Goal: Transaction & Acquisition: Book appointment/travel/reservation

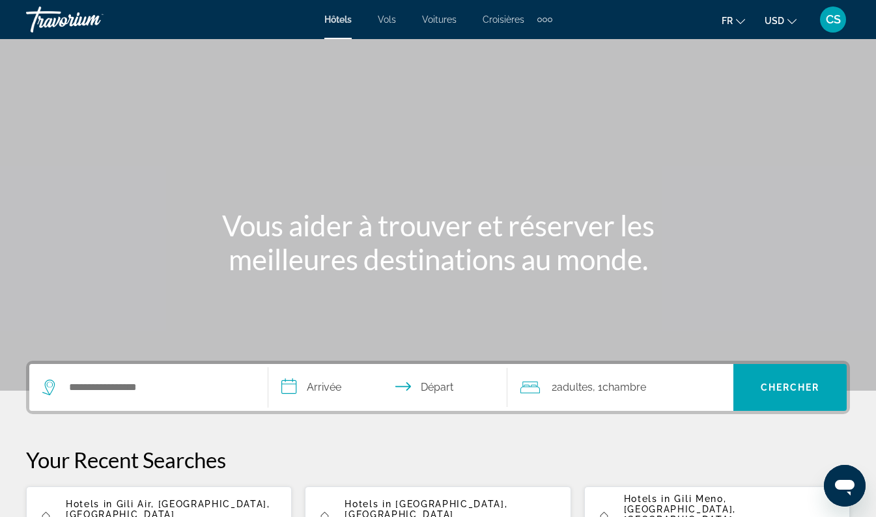
click at [778, 23] on span "USD" at bounding box center [775, 21] width 20 height 10
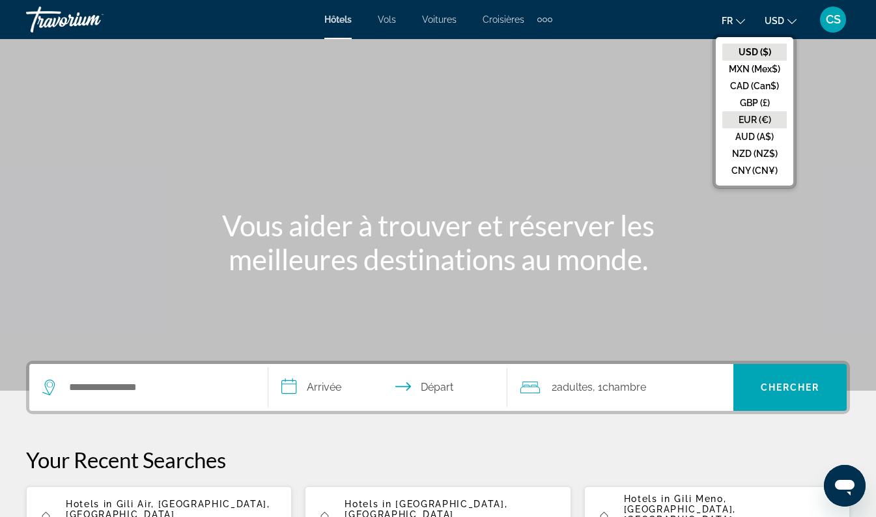
click at [769, 120] on button "EUR (€)" at bounding box center [755, 119] width 65 height 17
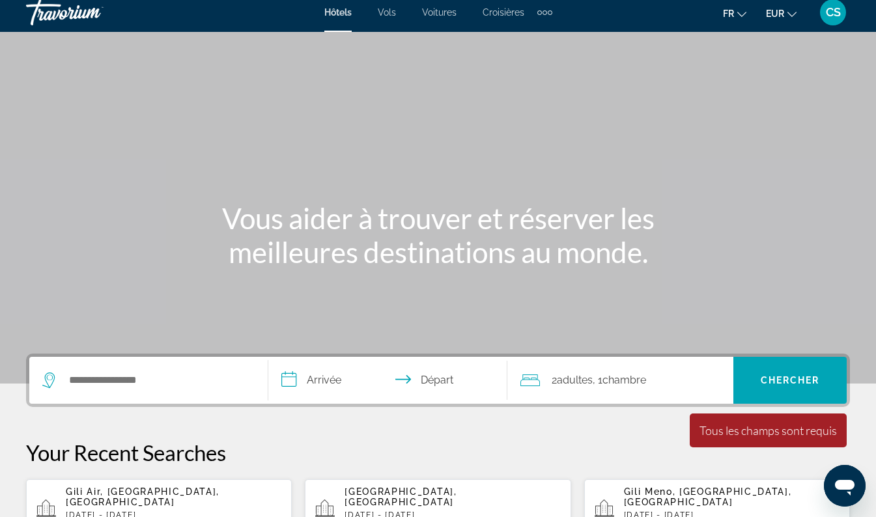
scroll to position [5, 0]
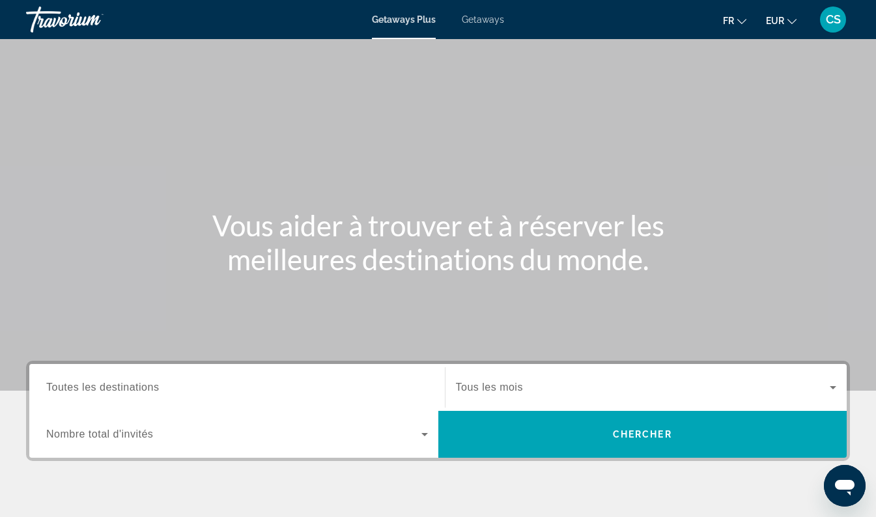
click at [493, 23] on span "Getaways" at bounding box center [483, 19] width 42 height 10
click at [216, 388] on input "Destination Toutes les destinations" at bounding box center [237, 389] width 382 height 16
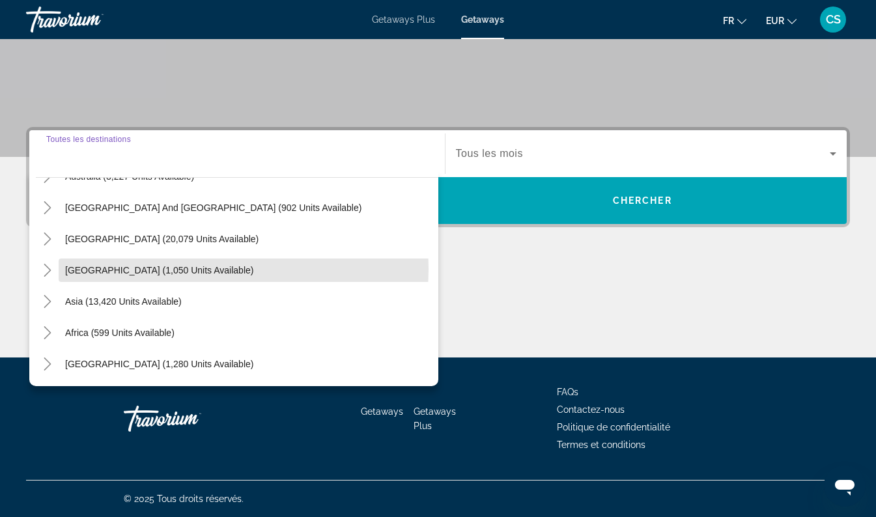
scroll to position [211, 0]
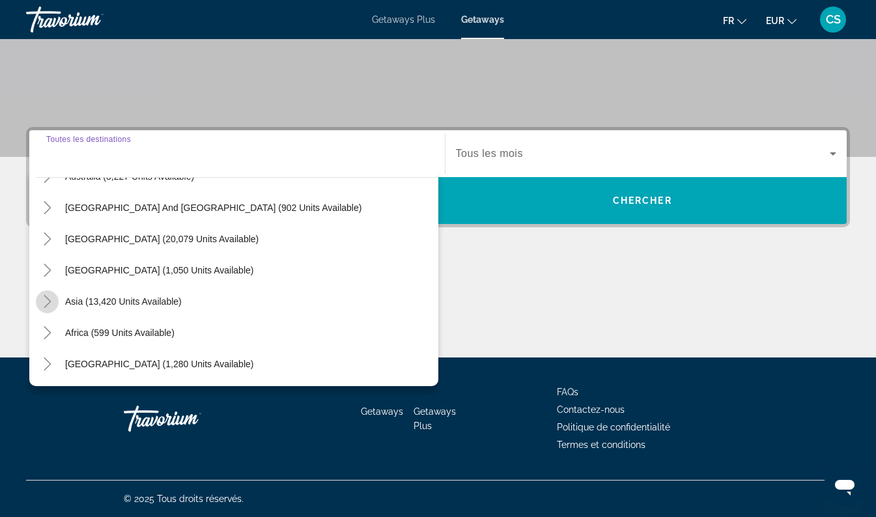
click at [58, 302] on mat-icon "Toggle Asia (13,420 units available)" at bounding box center [47, 302] width 23 height 23
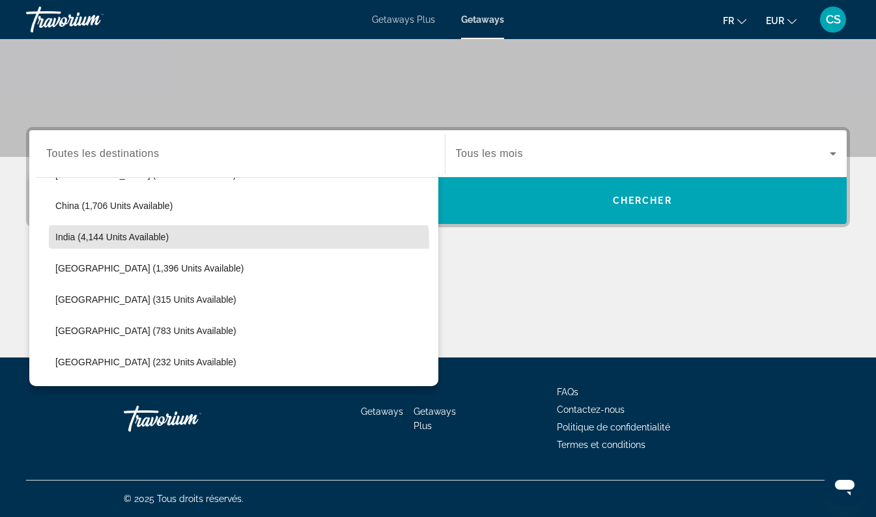
scroll to position [401, 0]
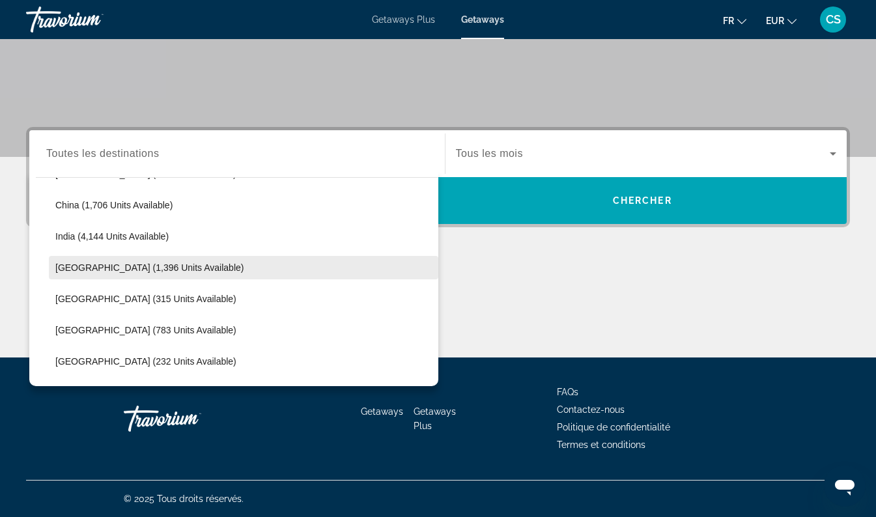
click at [189, 279] on span "Search widget" at bounding box center [244, 267] width 390 height 31
type input "**********"
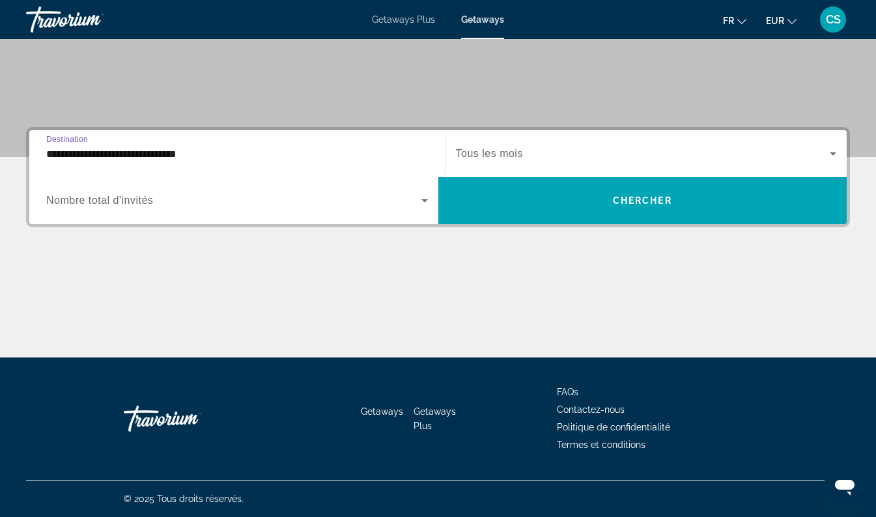
click at [373, 197] on span "Search widget" at bounding box center [233, 201] width 375 height 16
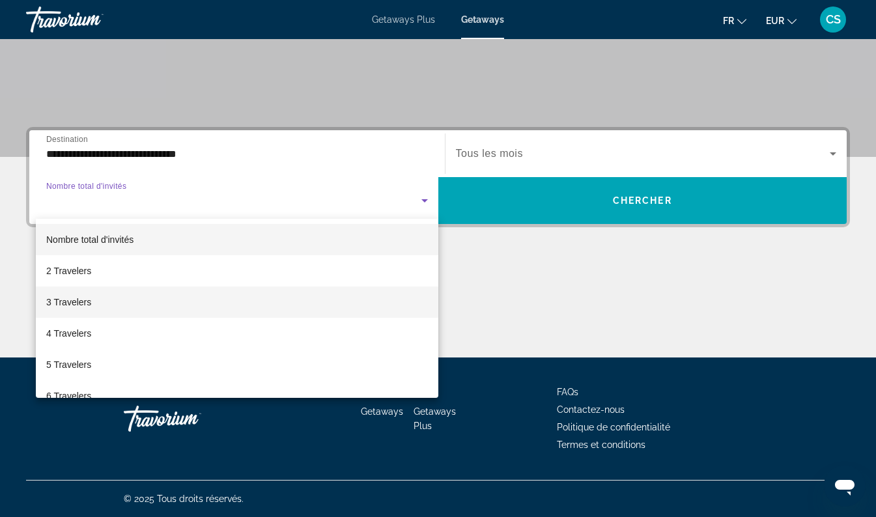
click at [290, 304] on mat-option "3 Travelers" at bounding box center [237, 302] width 403 height 31
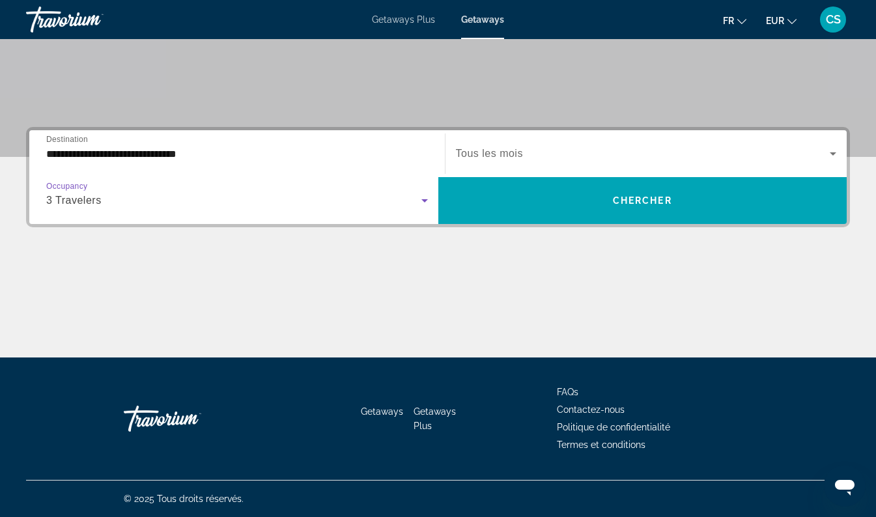
click at [515, 153] on span "Tous les mois" at bounding box center [489, 153] width 67 height 11
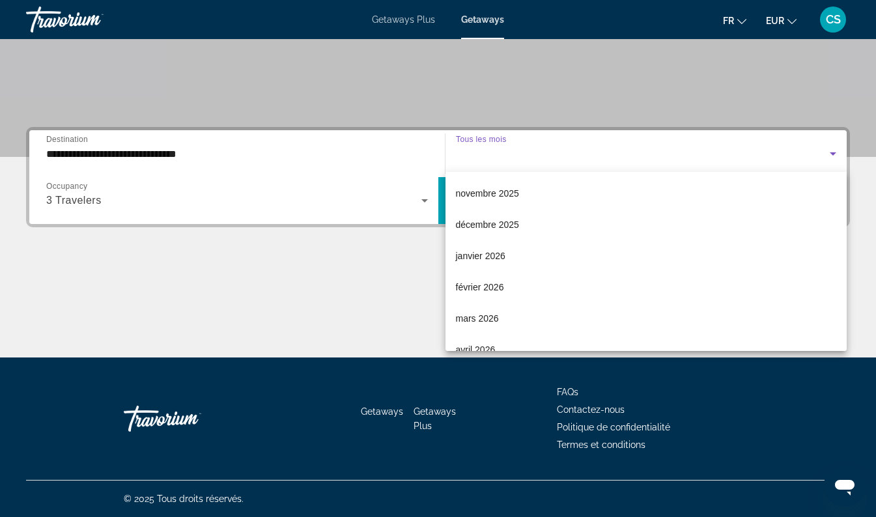
scroll to position [93, 0]
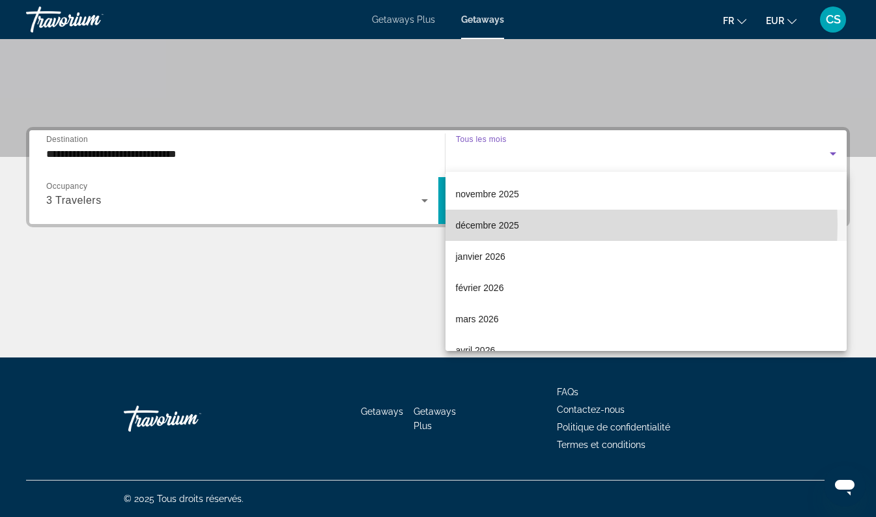
click at [540, 225] on mat-option "décembre 2025" at bounding box center [647, 225] width 402 height 31
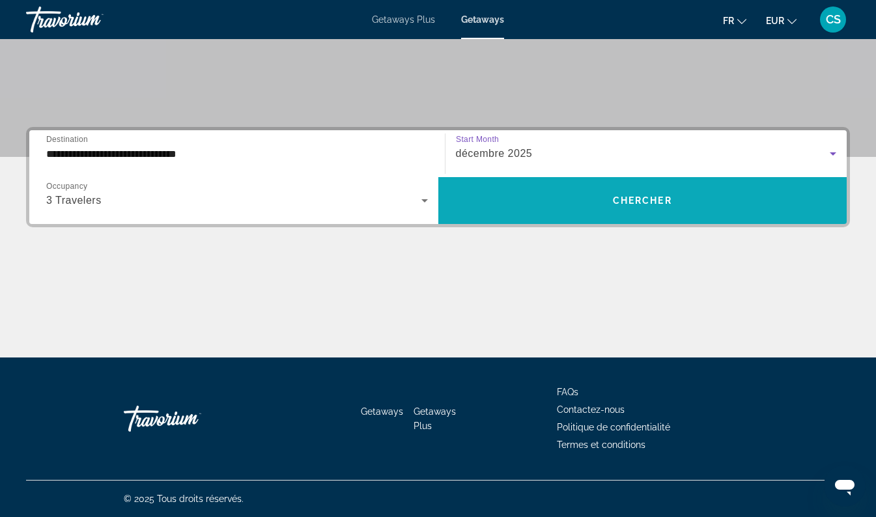
click at [671, 202] on span "Chercher" at bounding box center [642, 200] width 59 height 10
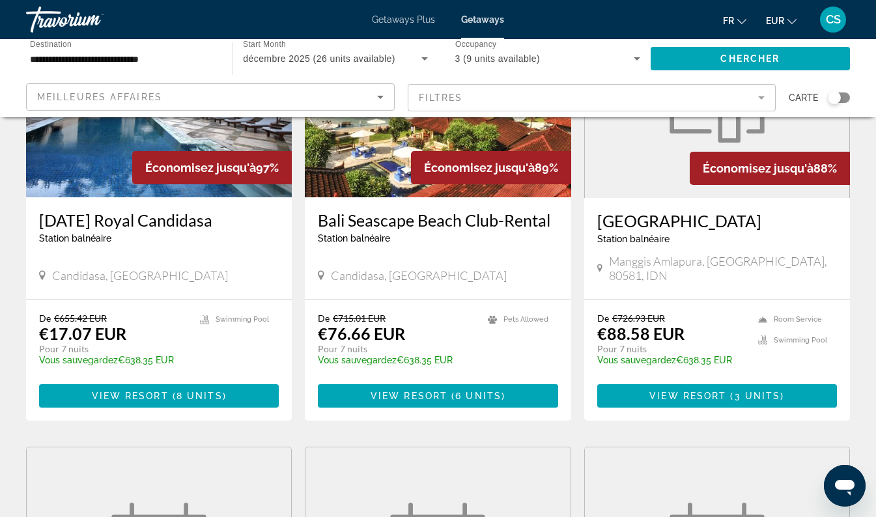
scroll to position [173, 0]
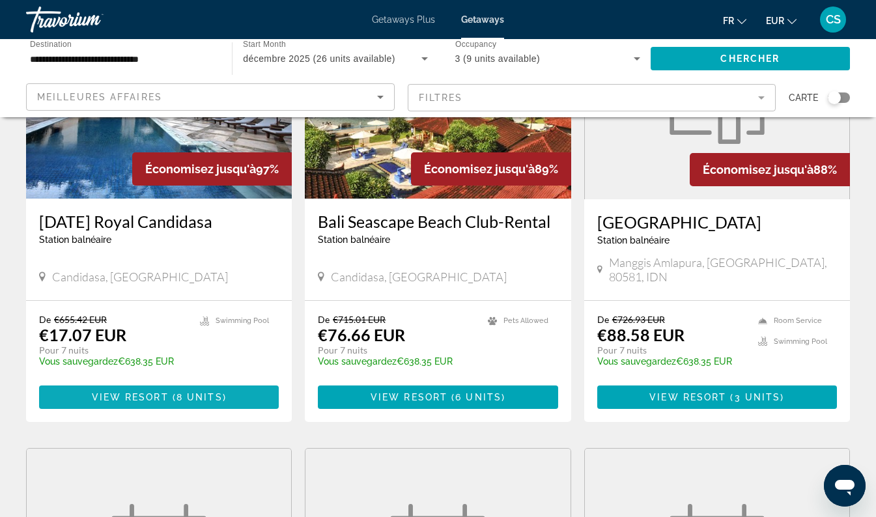
click at [179, 392] on span "8 units" at bounding box center [200, 397] width 46 height 10
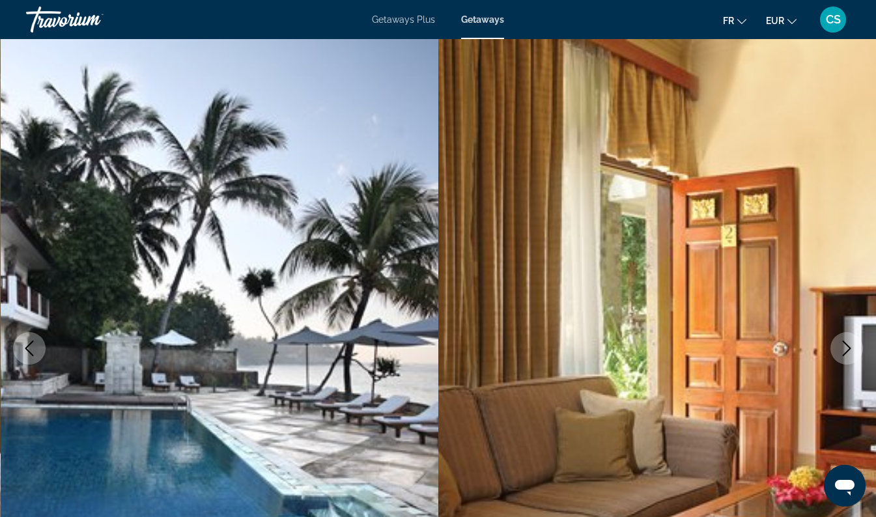
click at [849, 346] on icon "Next image" at bounding box center [847, 349] width 16 height 16
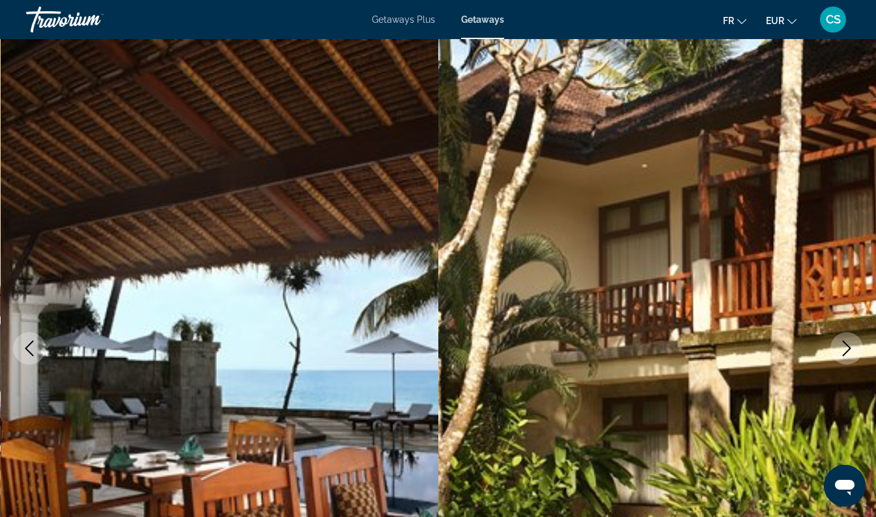
click at [846, 346] on icon "Next image" at bounding box center [847, 349] width 16 height 16
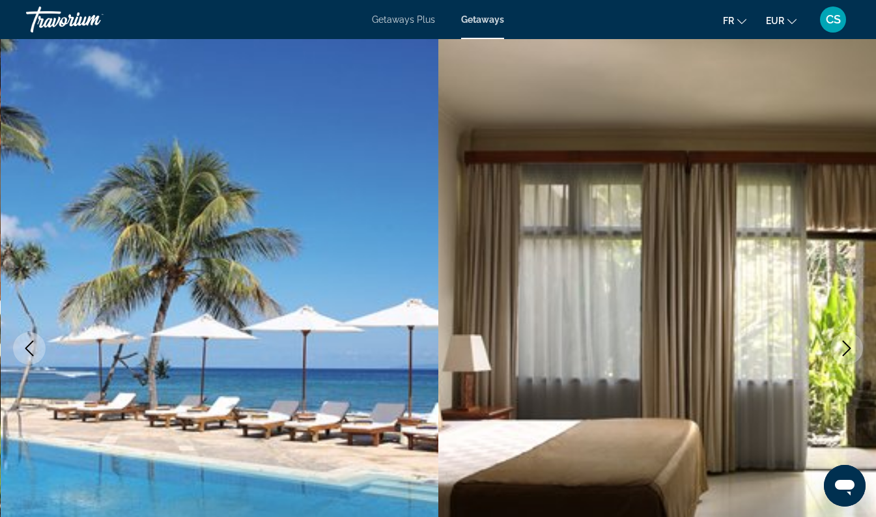
click at [844, 353] on icon "Next image" at bounding box center [847, 349] width 16 height 16
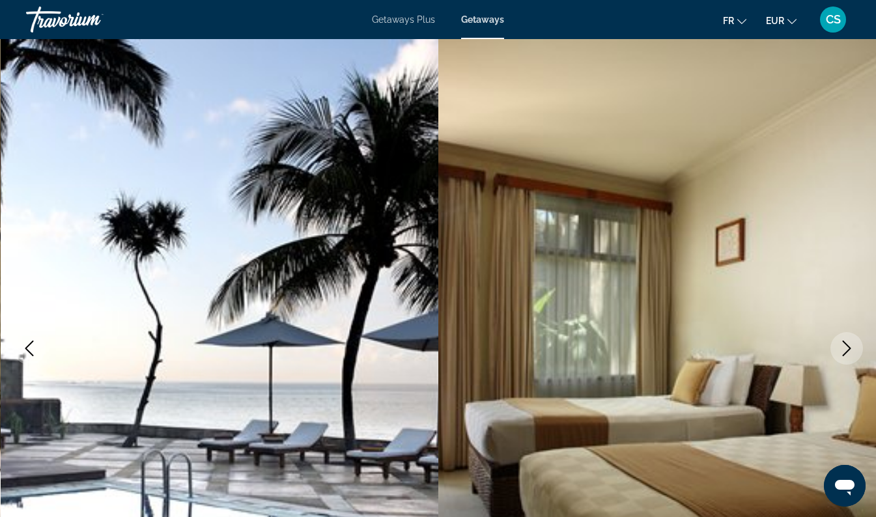
click at [844, 348] on icon "Next image" at bounding box center [847, 349] width 16 height 16
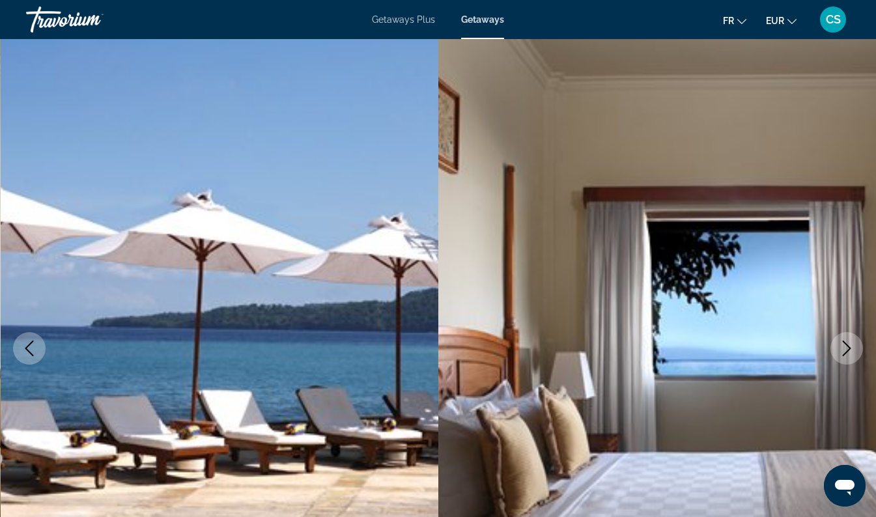
click at [846, 353] on icon "Next image" at bounding box center [847, 349] width 8 height 16
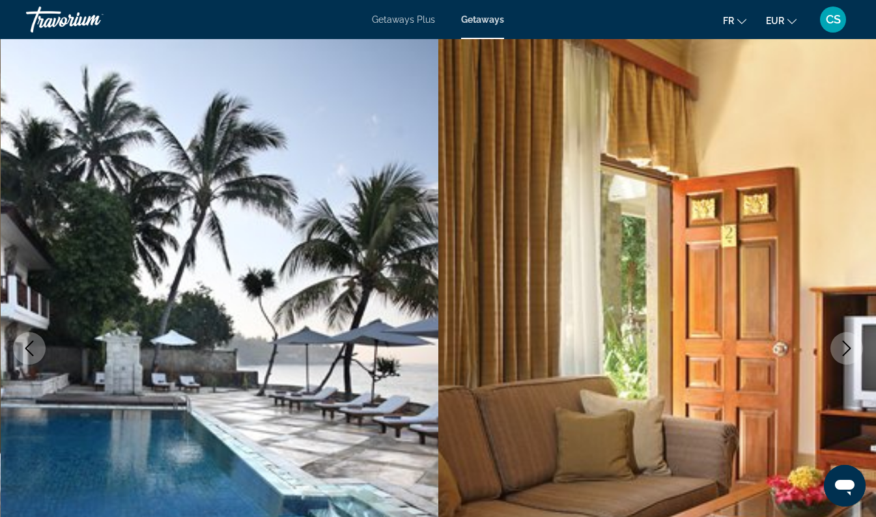
click at [843, 357] on button "Next image" at bounding box center [847, 348] width 33 height 33
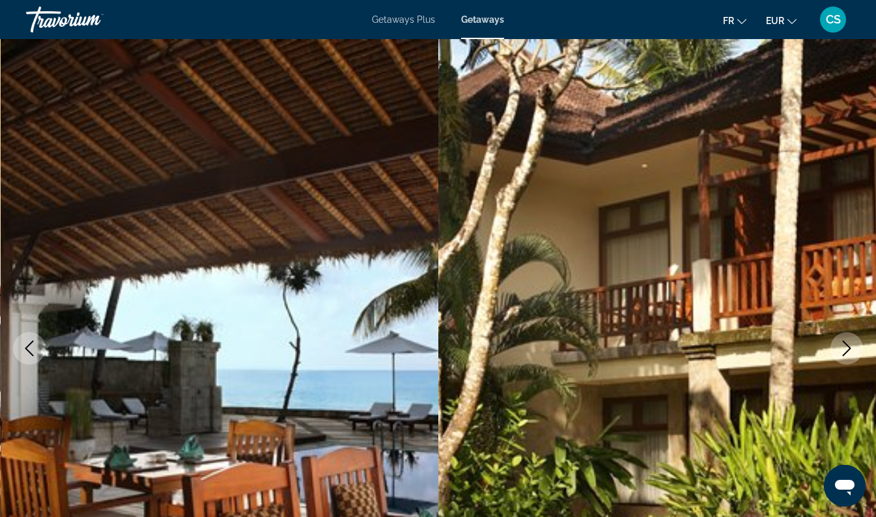
click at [849, 347] on icon "Next image" at bounding box center [847, 349] width 8 height 16
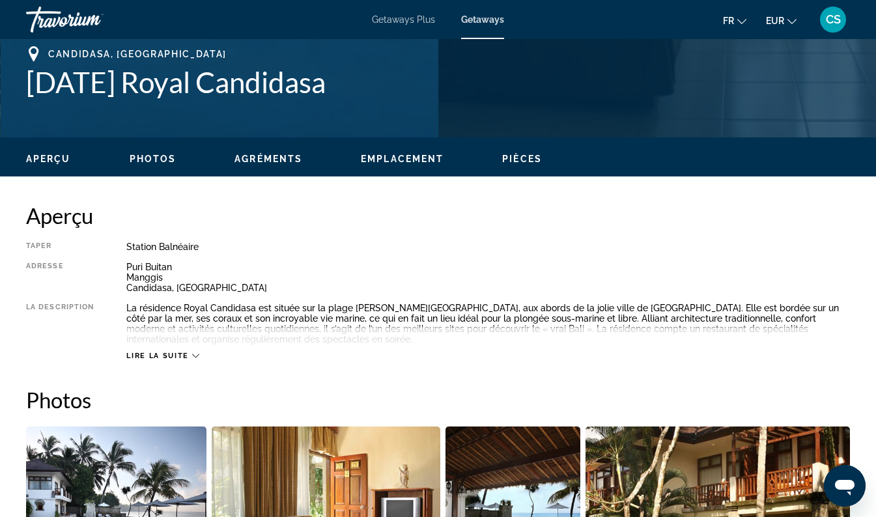
scroll to position [526, 0]
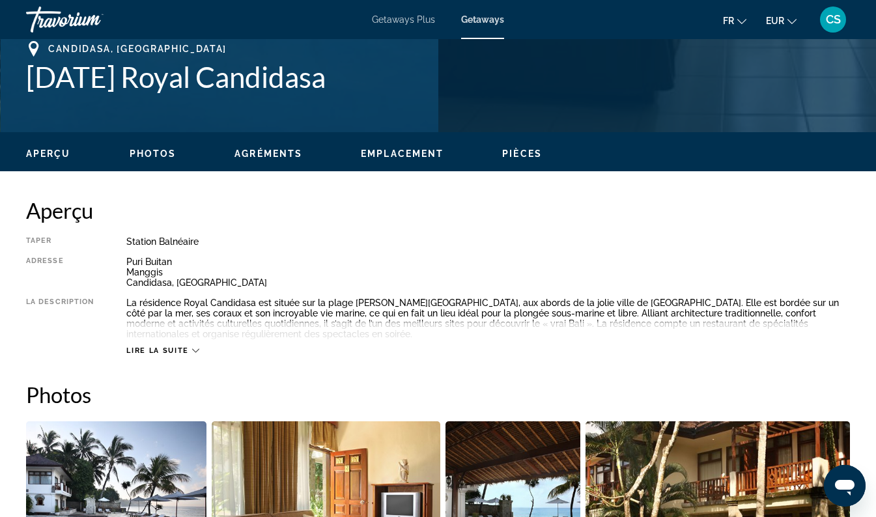
click at [187, 349] on span "Lire la suite" at bounding box center [157, 351] width 62 height 8
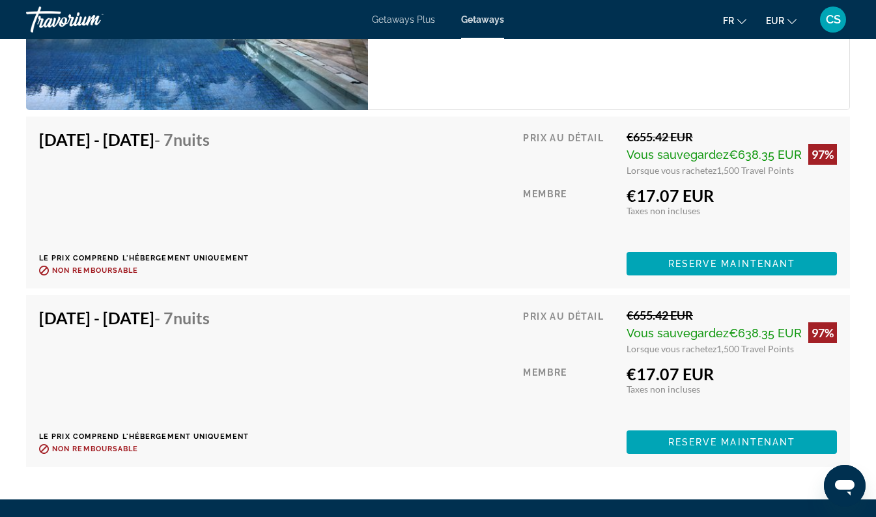
scroll to position [2596, 0]
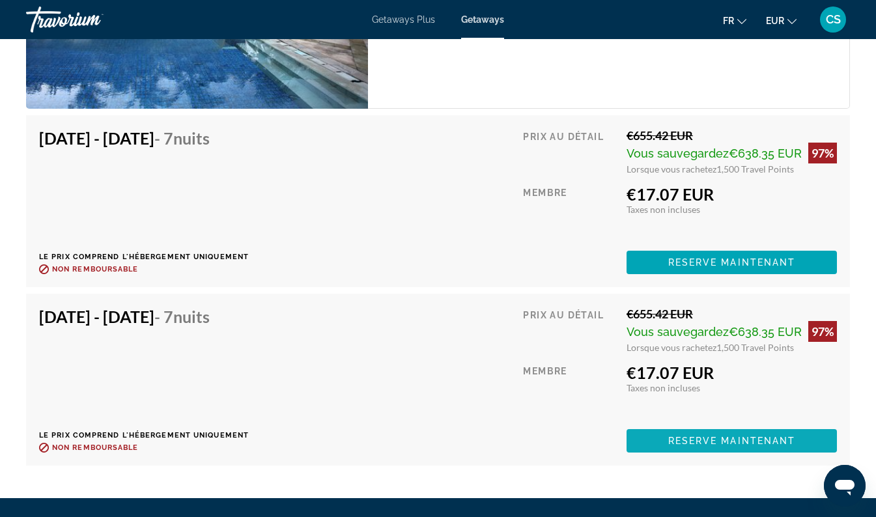
click at [751, 440] on span "Reserve maintenant" at bounding box center [733, 441] width 128 height 10
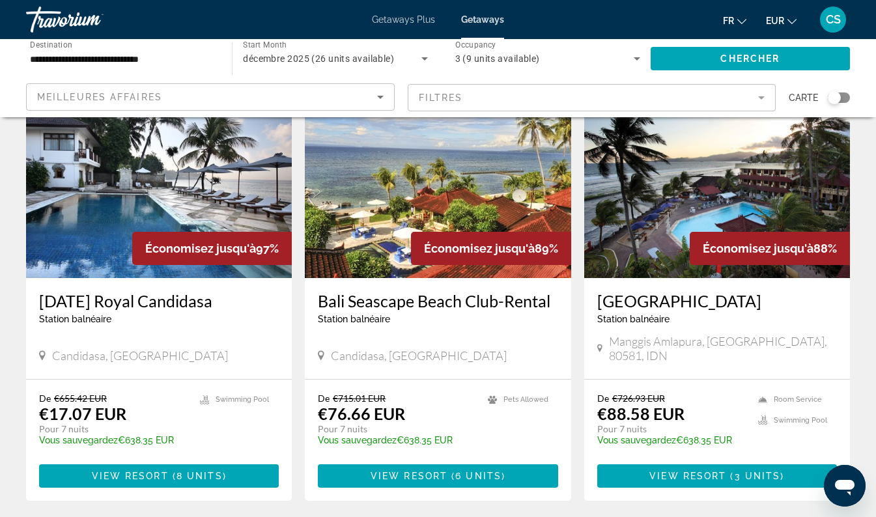
scroll to position [91, 0]
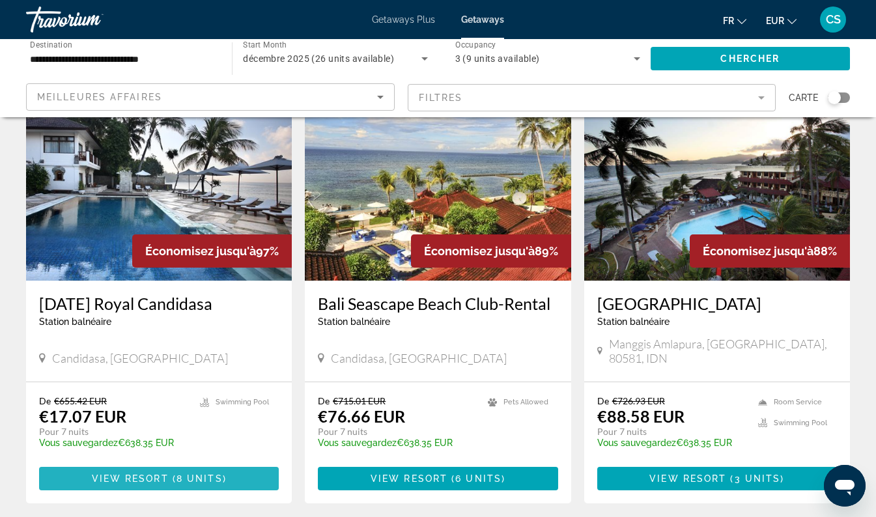
click at [90, 463] on span "Main content" at bounding box center [159, 478] width 240 height 31
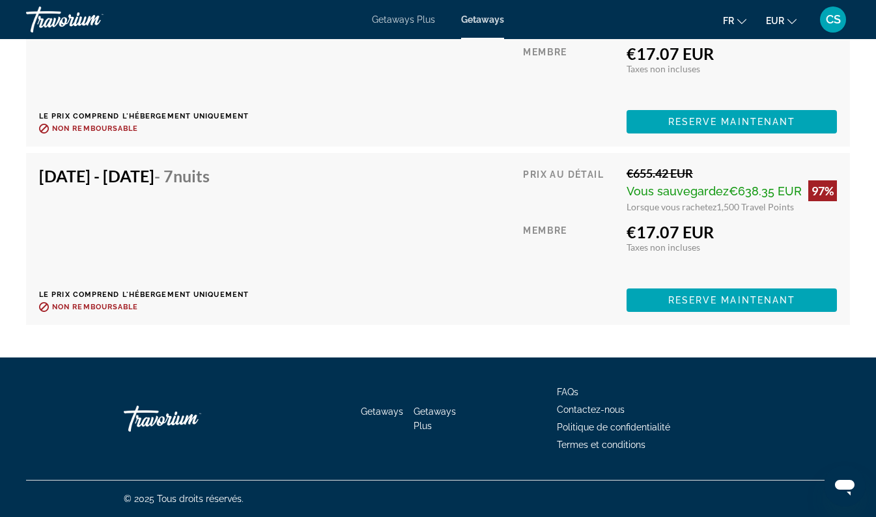
scroll to position [2734, 0]
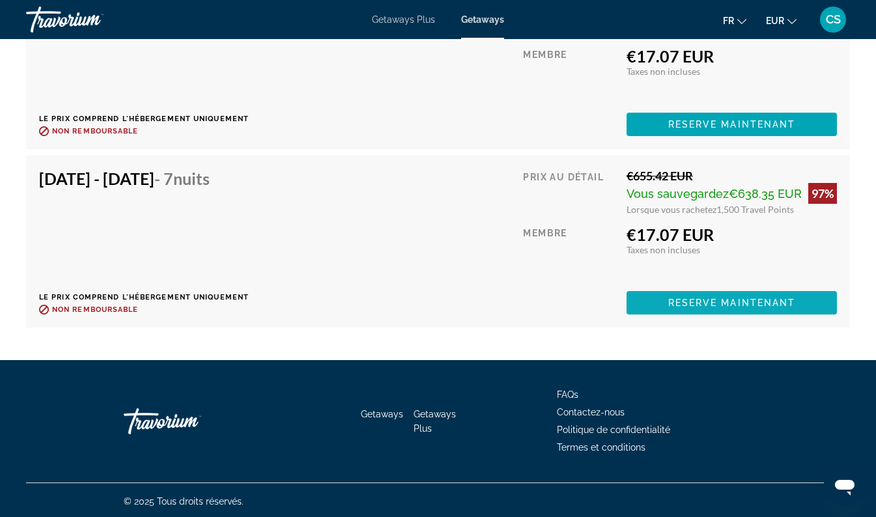
click at [681, 308] on span "Main content" at bounding box center [732, 302] width 210 height 31
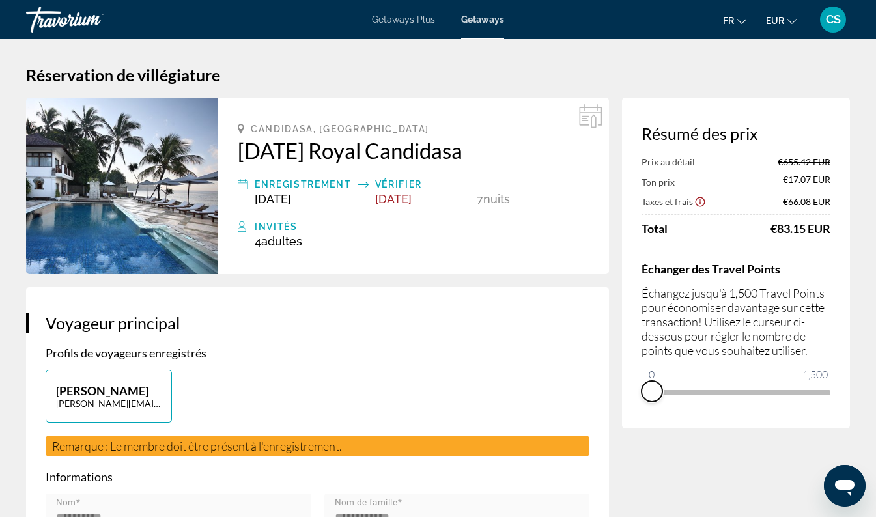
drag, startPoint x: 816, startPoint y: 411, endPoint x: 628, endPoint y: 415, distance: 188.4
click at [628, 415] on div "Résumé des prix Prix au détail €655.42 EUR Ton prix €17.07 EUR Taxes et frais €…" at bounding box center [736, 263] width 228 height 331
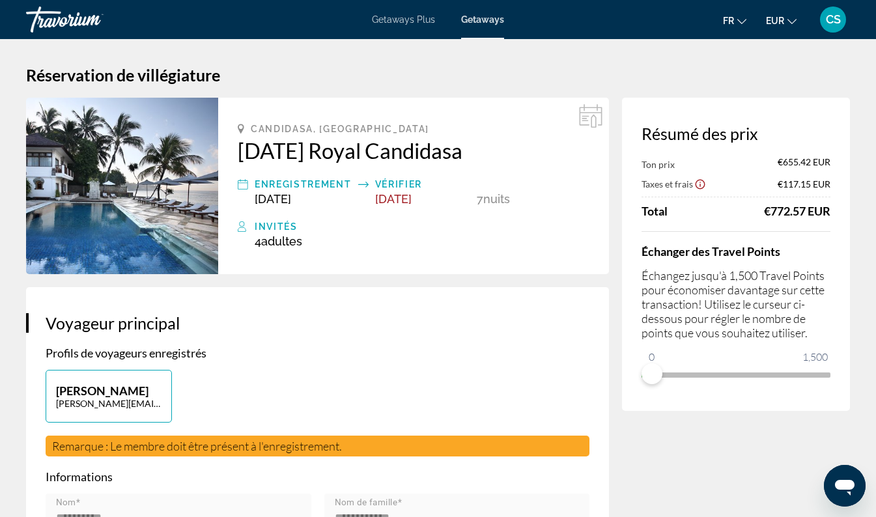
click at [74, 136] on img "Main content" at bounding box center [122, 186] width 192 height 177
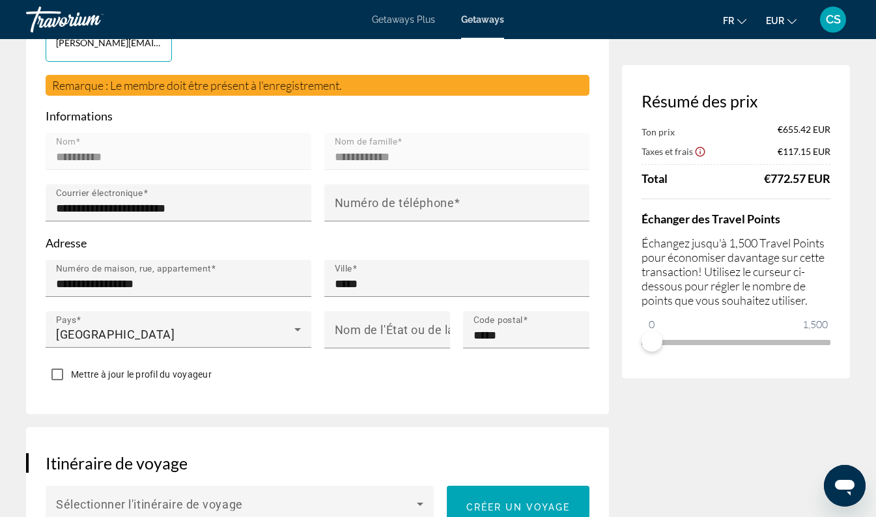
scroll to position [366, 0]
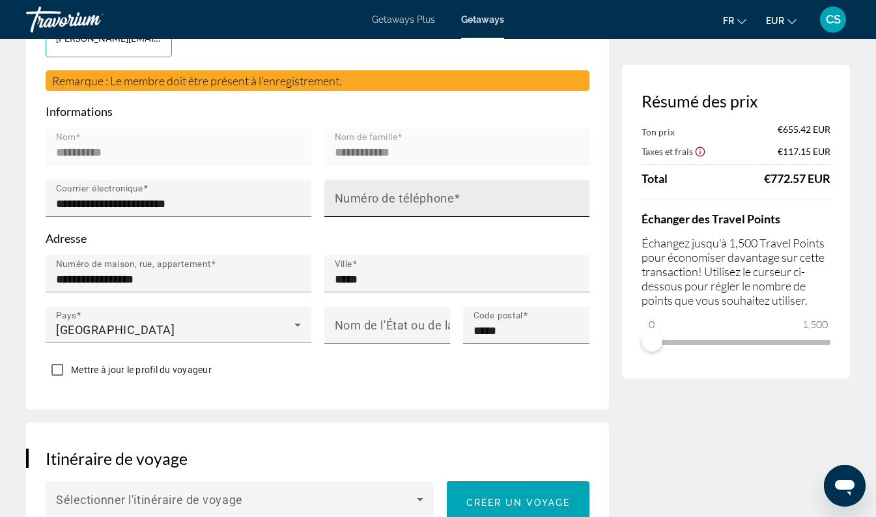
click at [432, 205] on mat-label "Numéro de téléphone" at bounding box center [395, 199] width 120 height 14
click at [432, 212] on input "Numéro de téléphone" at bounding box center [461, 204] width 253 height 16
type input "*"
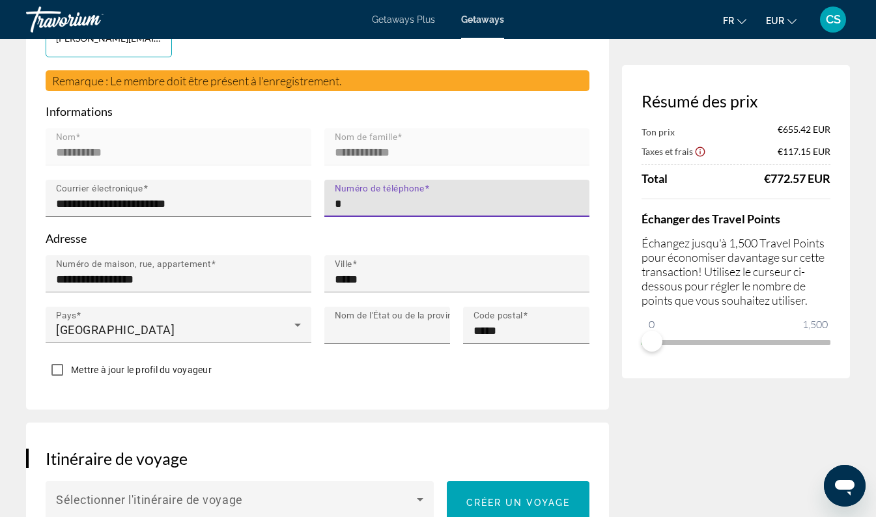
type input "**********"
type input "******"
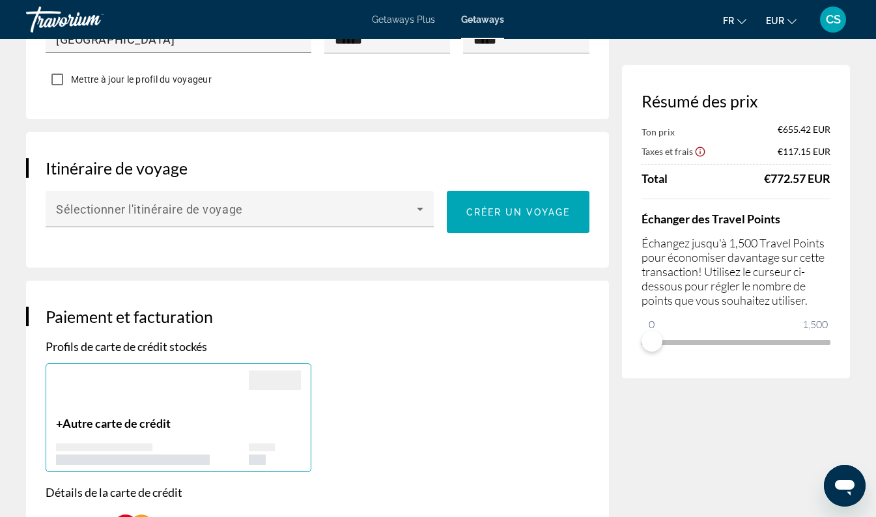
scroll to position [652, 0]
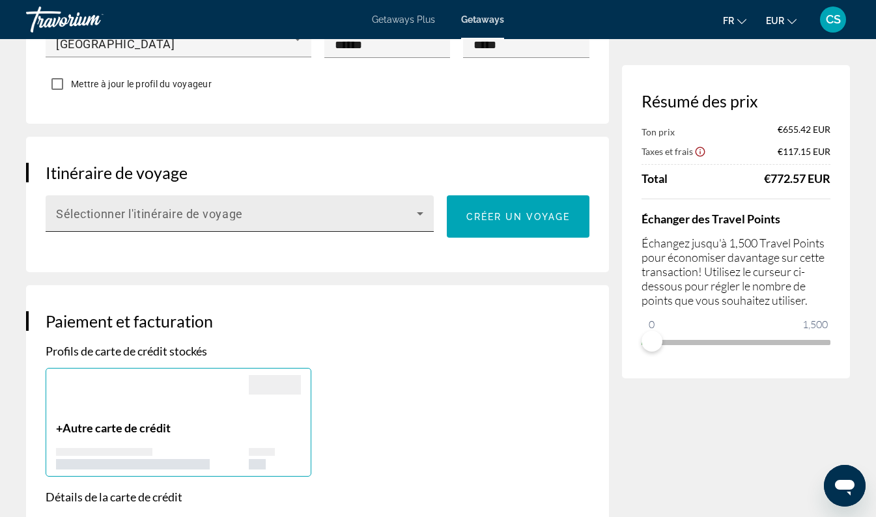
click at [313, 225] on span "Main content" at bounding box center [236, 219] width 361 height 16
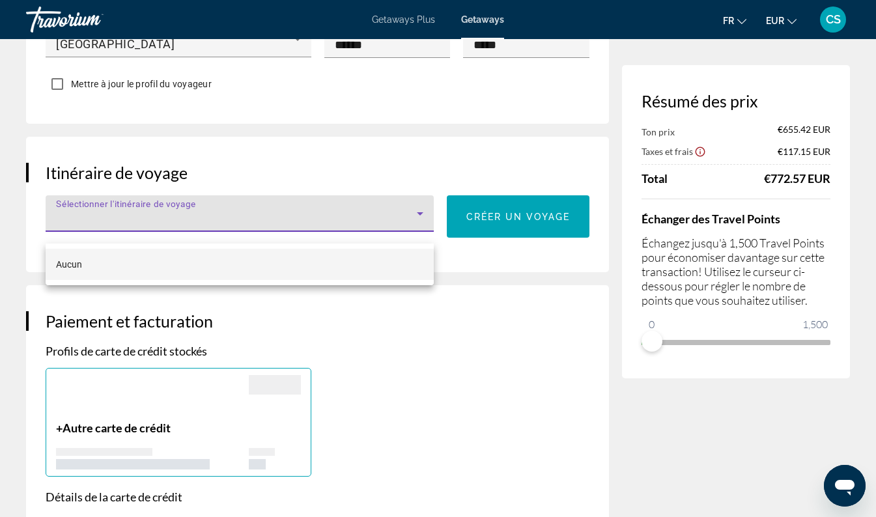
click at [506, 235] on div at bounding box center [438, 258] width 876 height 517
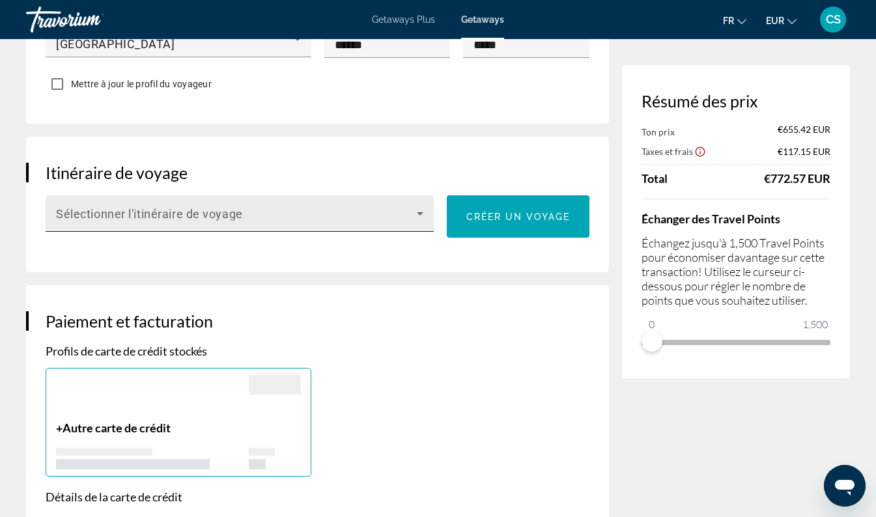
click at [339, 224] on span "Main content" at bounding box center [236, 219] width 361 height 16
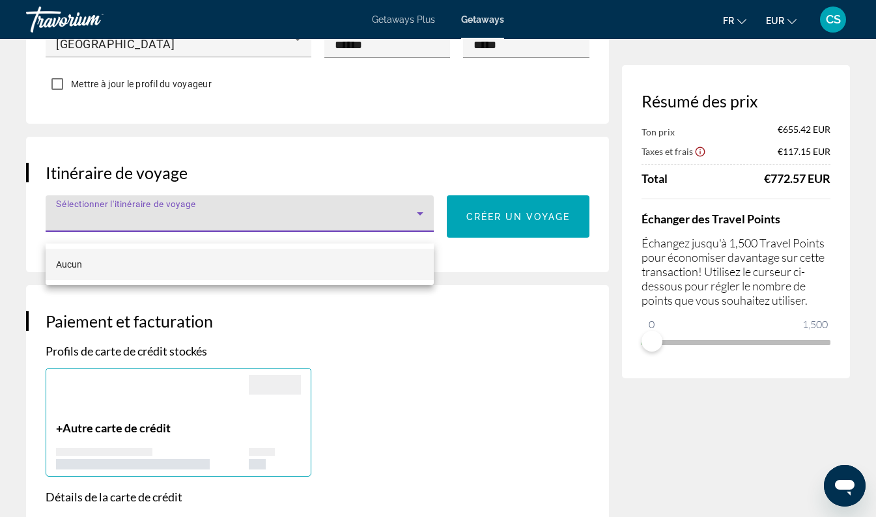
click at [527, 232] on div at bounding box center [438, 258] width 876 height 517
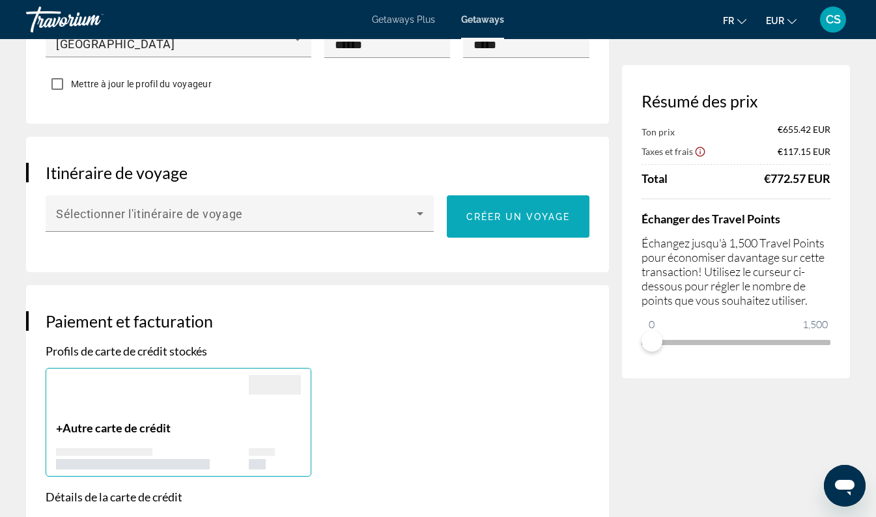
click at [499, 222] on span "Créer un voyage" at bounding box center [519, 217] width 104 height 10
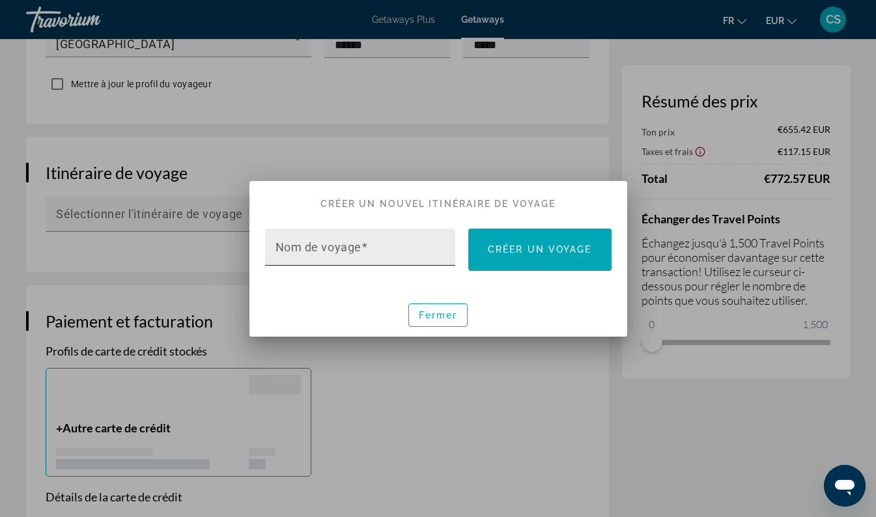
click at [415, 246] on input "Nom de voyage" at bounding box center [365, 253] width 178 height 16
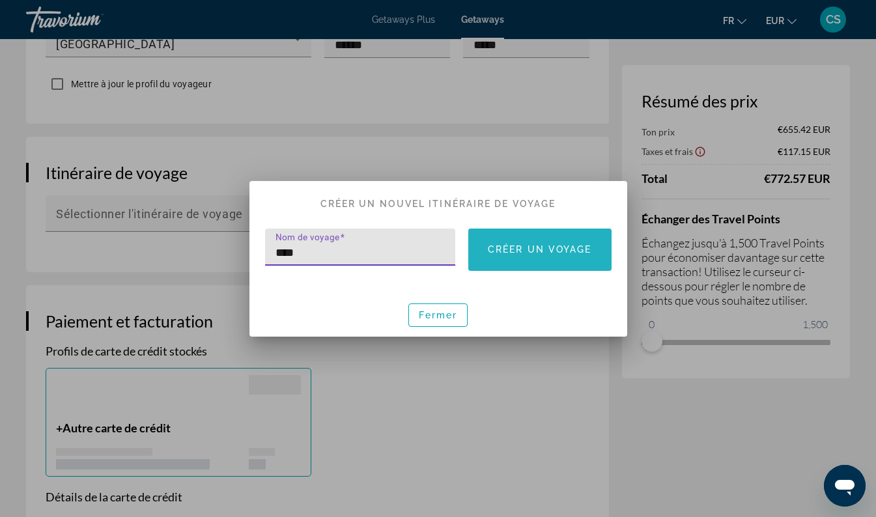
type input "****"
click at [535, 252] on span "Créer un voyage" at bounding box center [540, 249] width 104 height 10
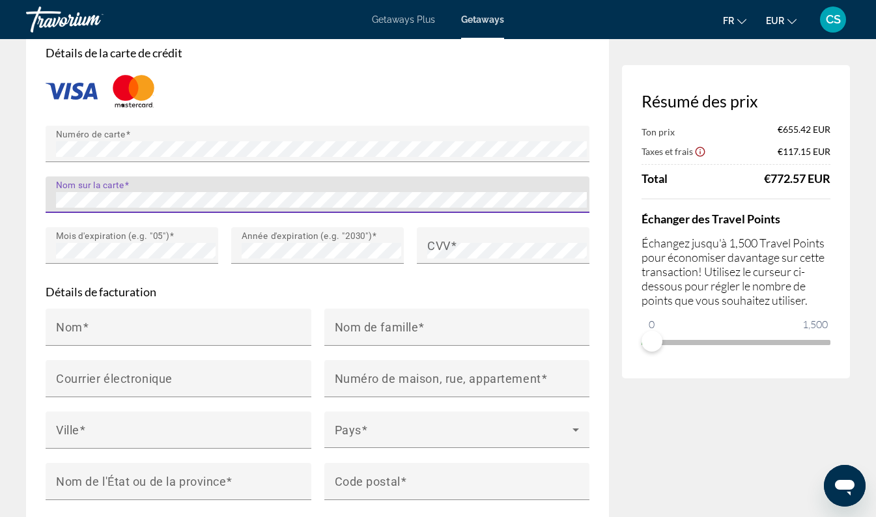
scroll to position [1138, 0]
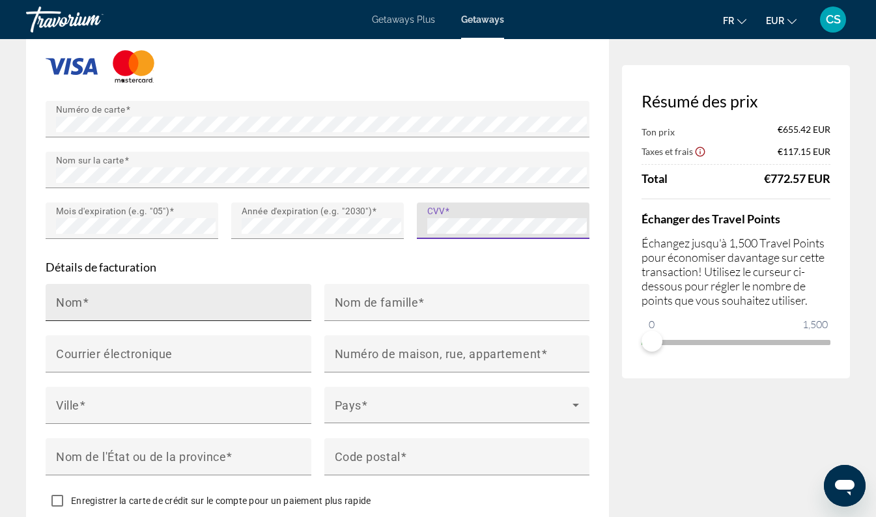
click at [172, 316] on input "Nom" at bounding box center [182, 308] width 253 height 16
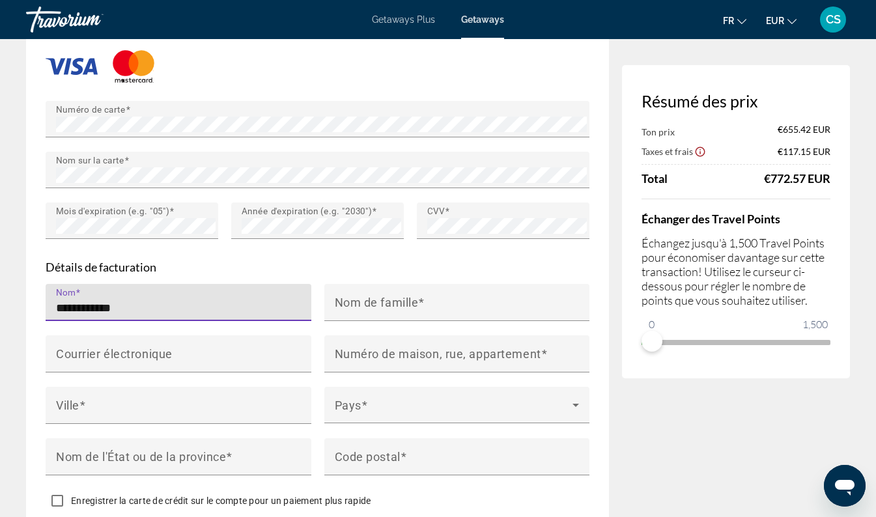
type input "**********"
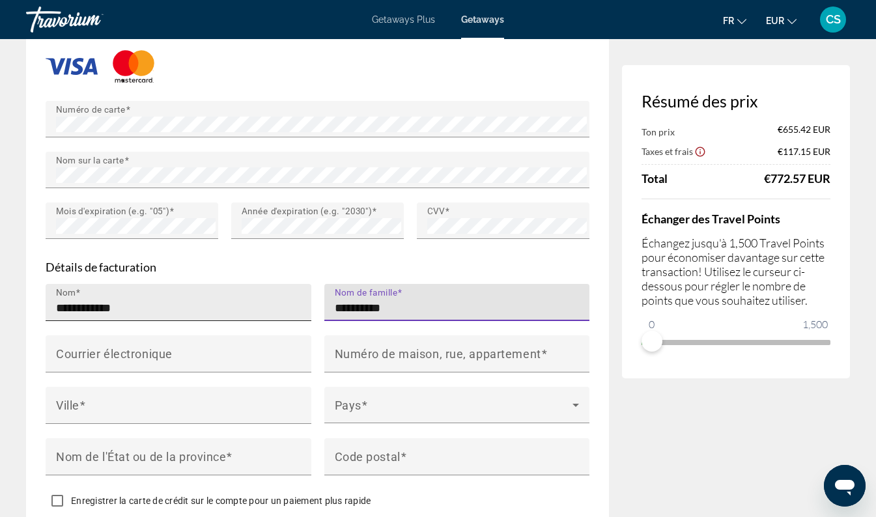
type input "**********"
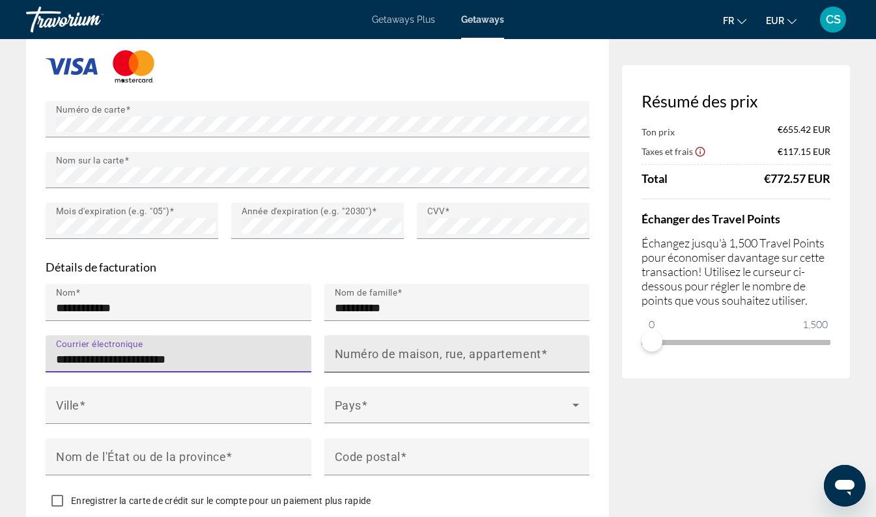
type input "**********"
click at [429, 360] on mat-label "Numéro de maison, rue, appartement" at bounding box center [438, 354] width 207 height 14
click at [429, 360] on input "Numéro de maison, rue, appartement" at bounding box center [461, 360] width 253 height 16
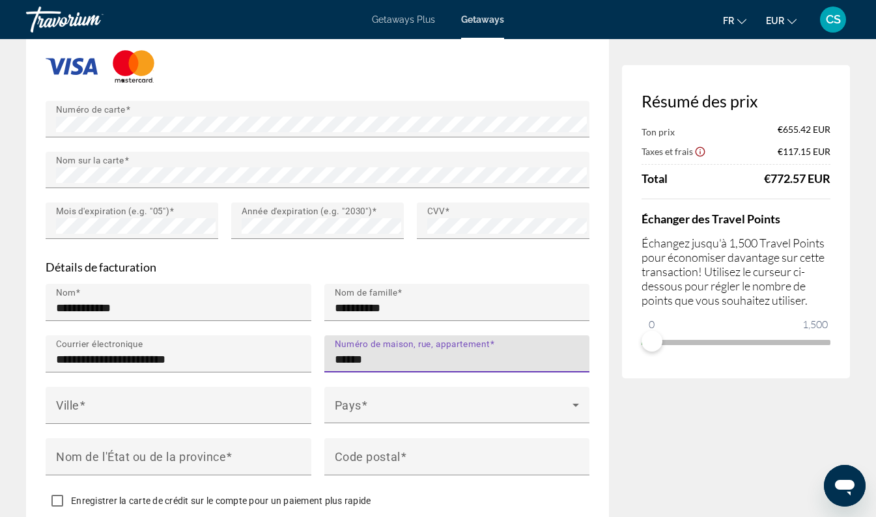
type input "**********"
type input "*****"
type input "******"
type input "*****"
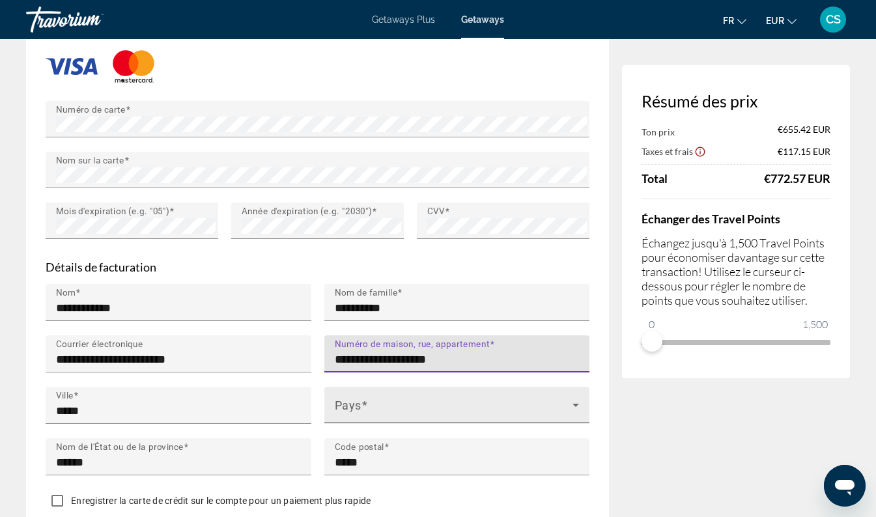
click at [442, 417] on span "Main content" at bounding box center [454, 411] width 238 height 16
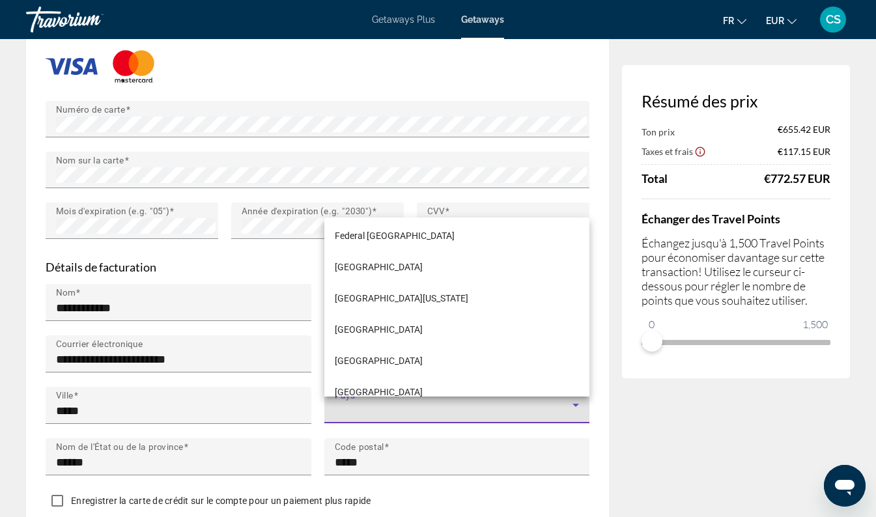
scroll to position [6478, 0]
click at [358, 358] on mat-option "Spain" at bounding box center [458, 360] width 266 height 31
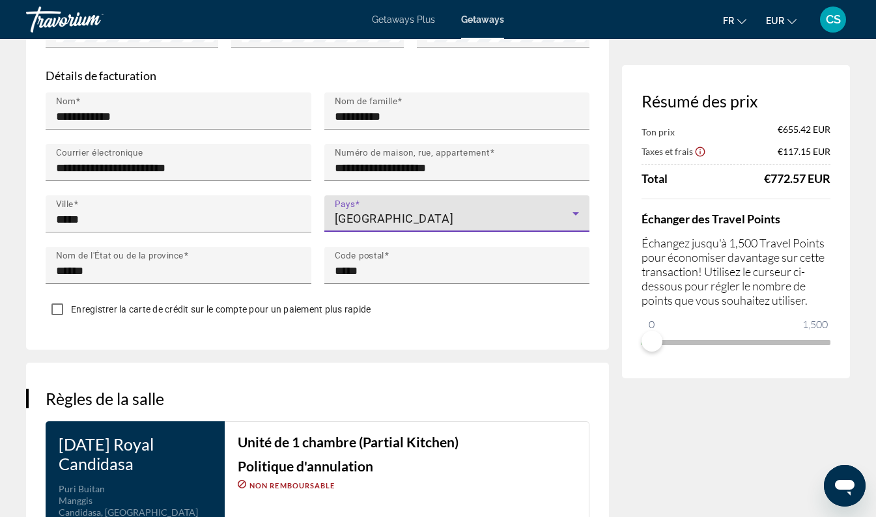
scroll to position [1328, 0]
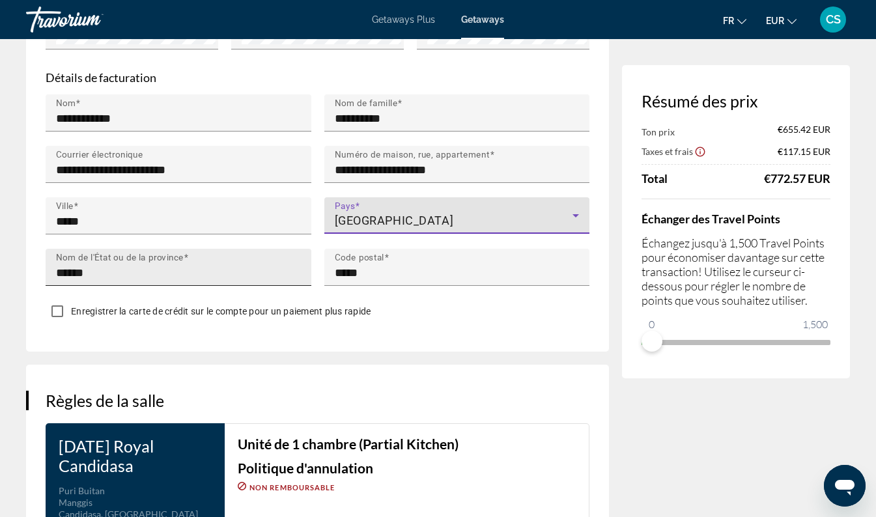
click at [220, 274] on input "******" at bounding box center [182, 273] width 253 height 16
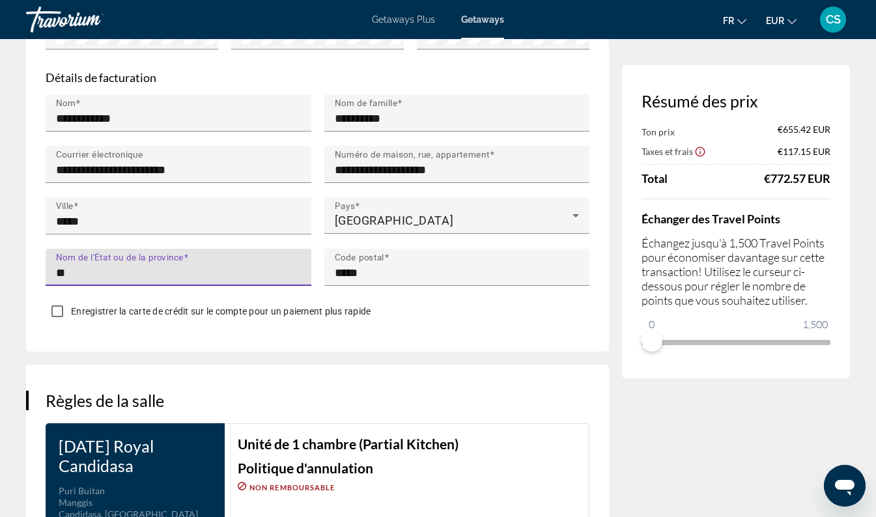
type input "*"
type input "********"
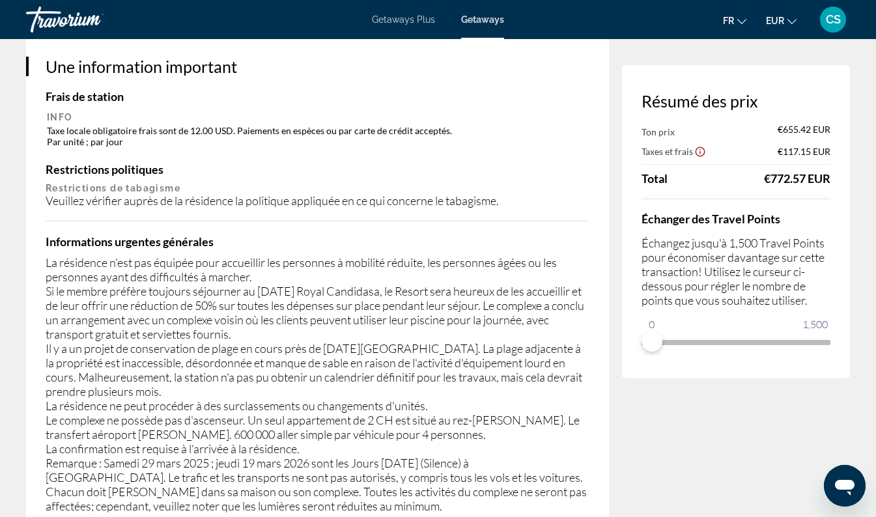
scroll to position [2006, 0]
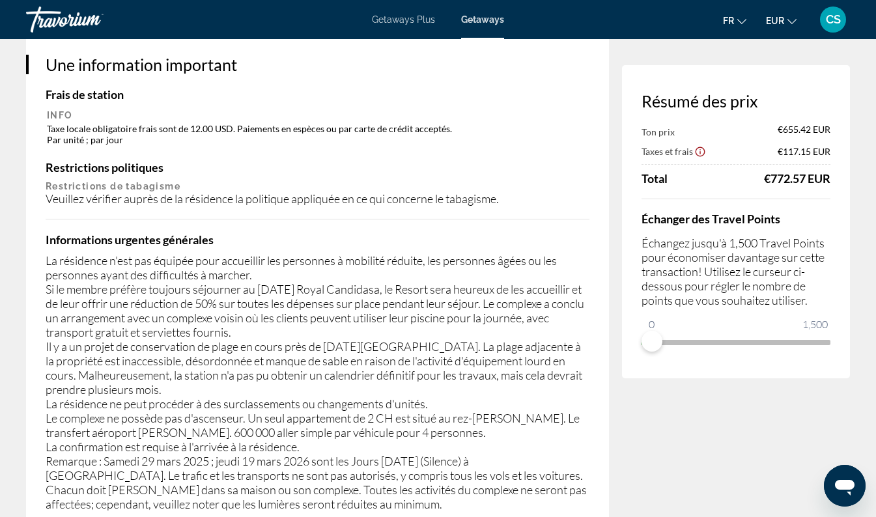
click at [704, 153] on icon "Show Taxes and Fees disclaimer" at bounding box center [701, 152] width 10 height 10
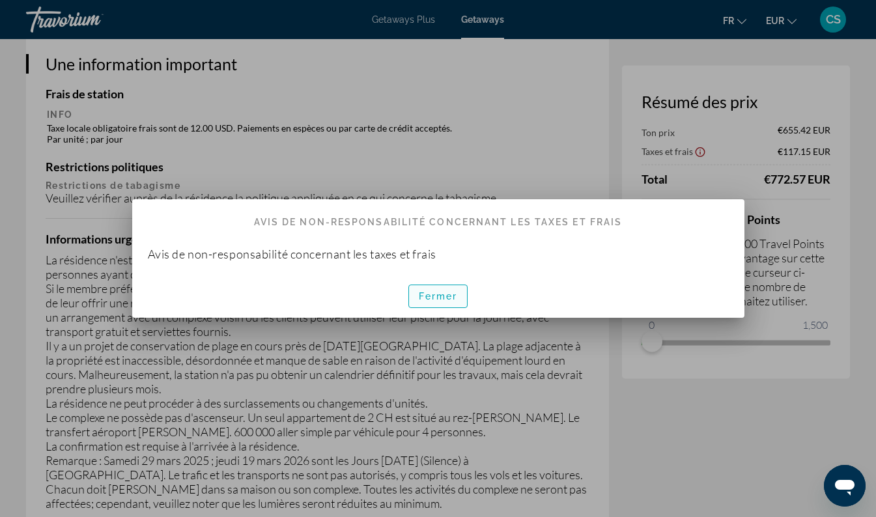
click at [446, 299] on span "Fermer" at bounding box center [438, 296] width 39 height 10
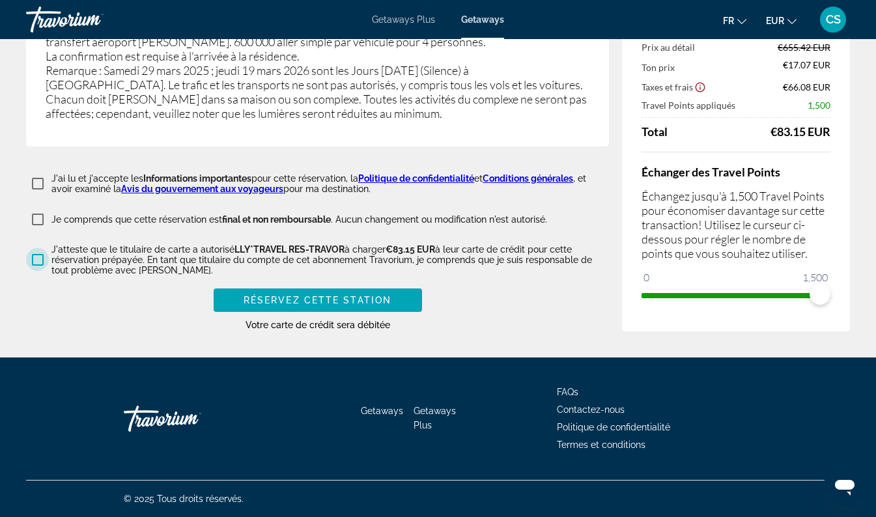
scroll to position [2402, 0]
click at [324, 306] on span "Réservez cette station" at bounding box center [318, 300] width 148 height 10
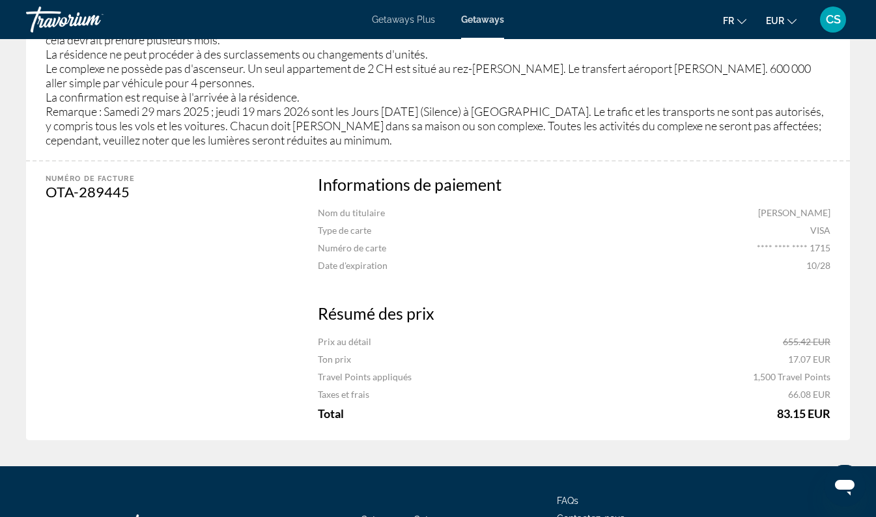
scroll to position [874, 0]
